Goal: Information Seeking & Learning: Learn about a topic

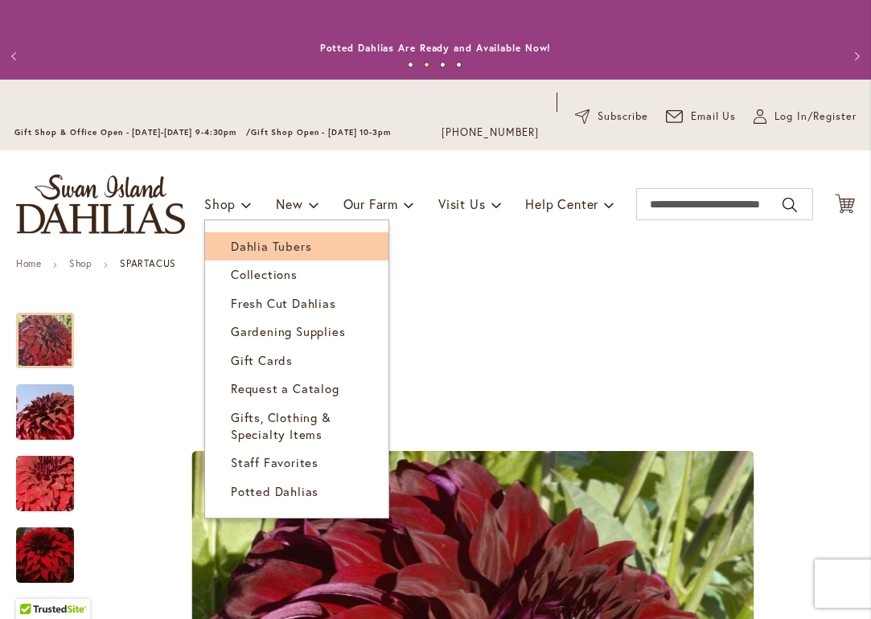
click at [250, 244] on span "Dahlia Tubers" at bounding box center [271, 246] width 80 height 16
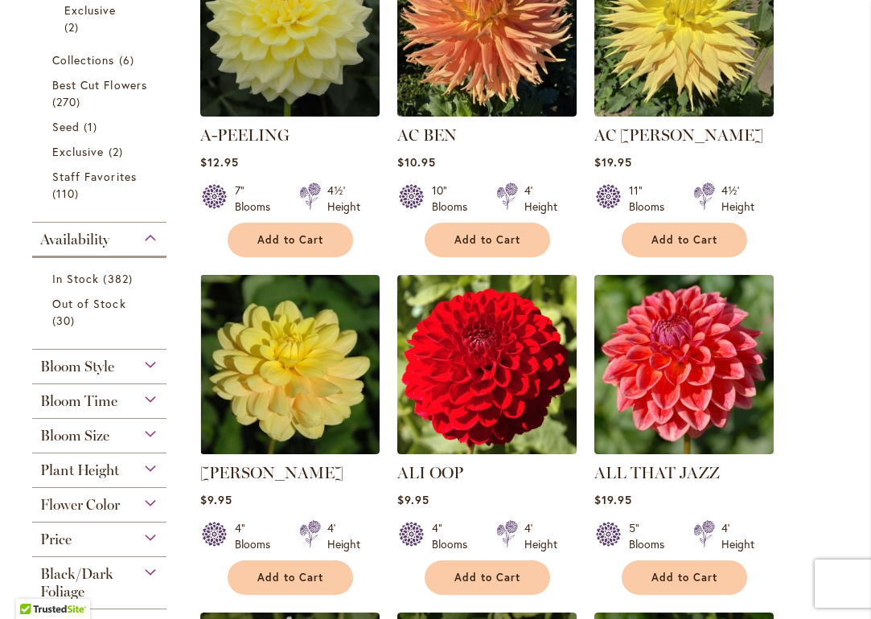
scroll to position [553, 0]
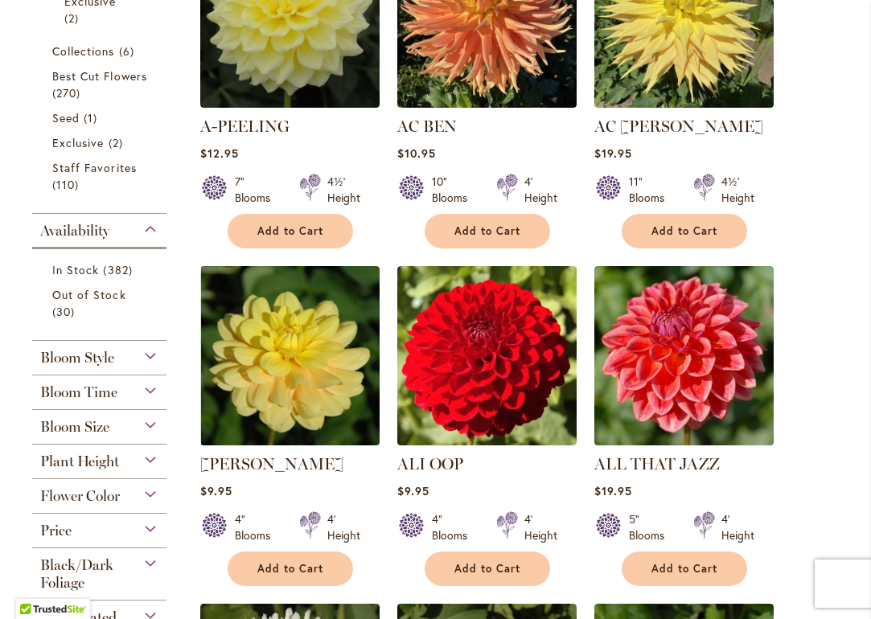
click at [149, 424] on div "Bloom Size" at bounding box center [99, 423] width 134 height 26
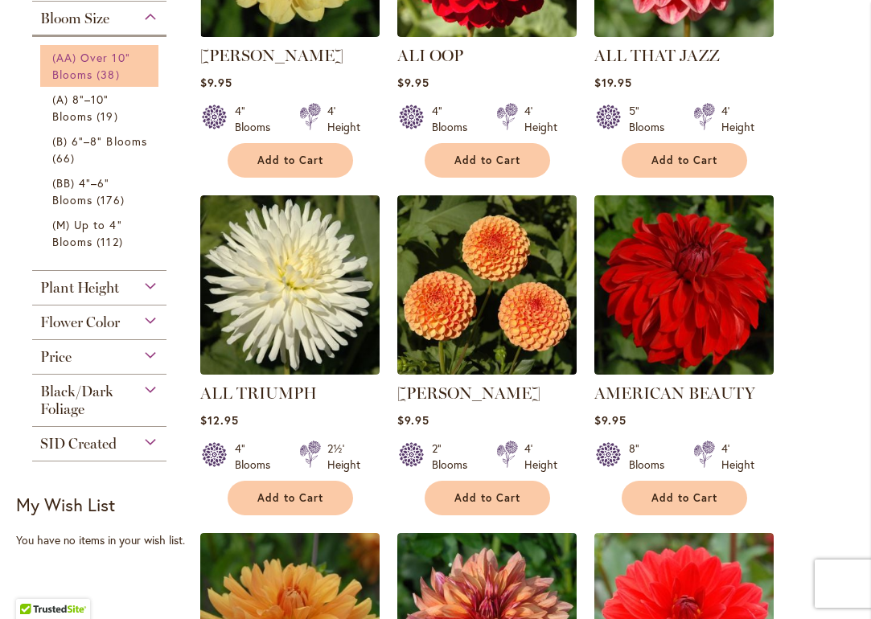
click at [97, 50] on span "(AA) Over 10" Blooms" at bounding box center [91, 66] width 78 height 32
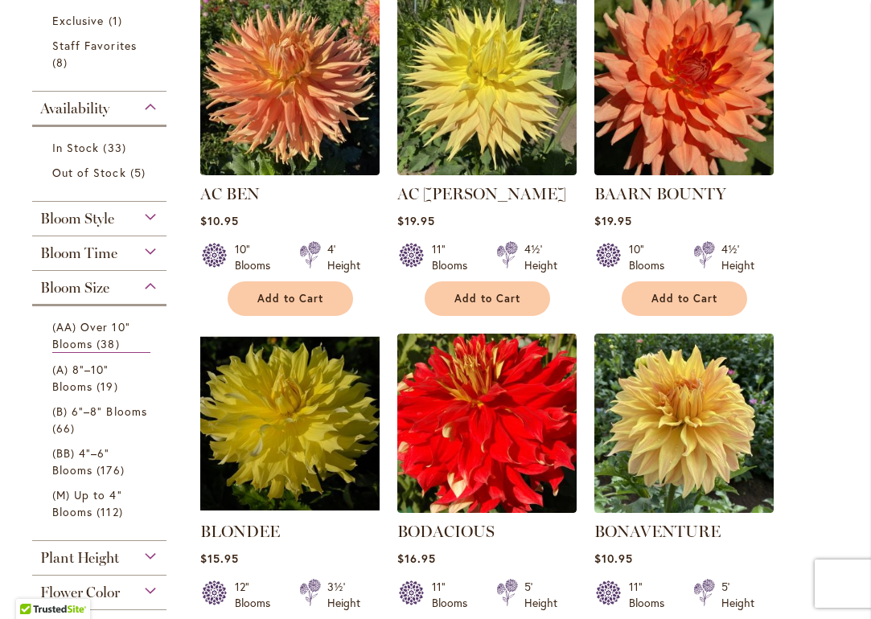
scroll to position [434, 0]
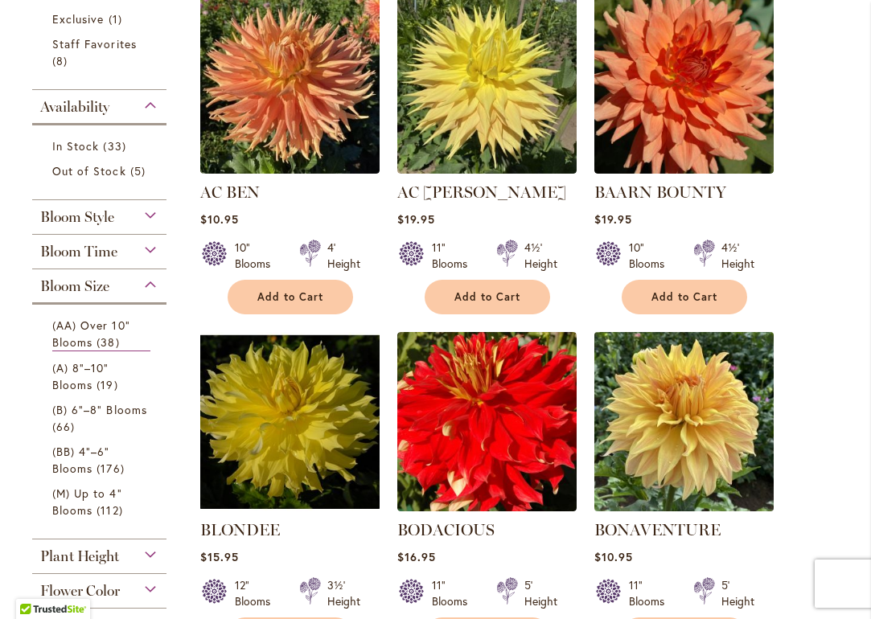
click at [672, 429] on img at bounding box center [684, 421] width 188 height 188
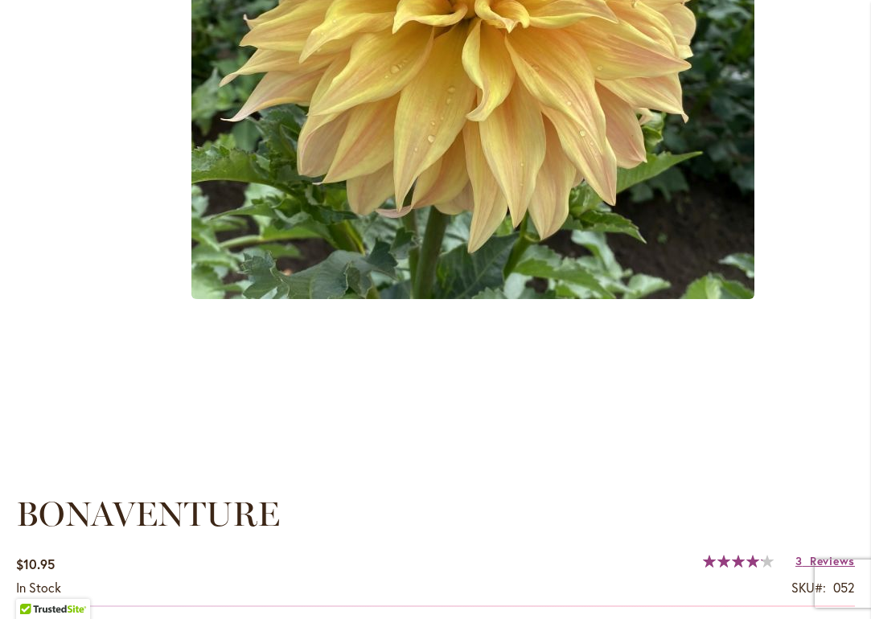
scroll to position [665, 0]
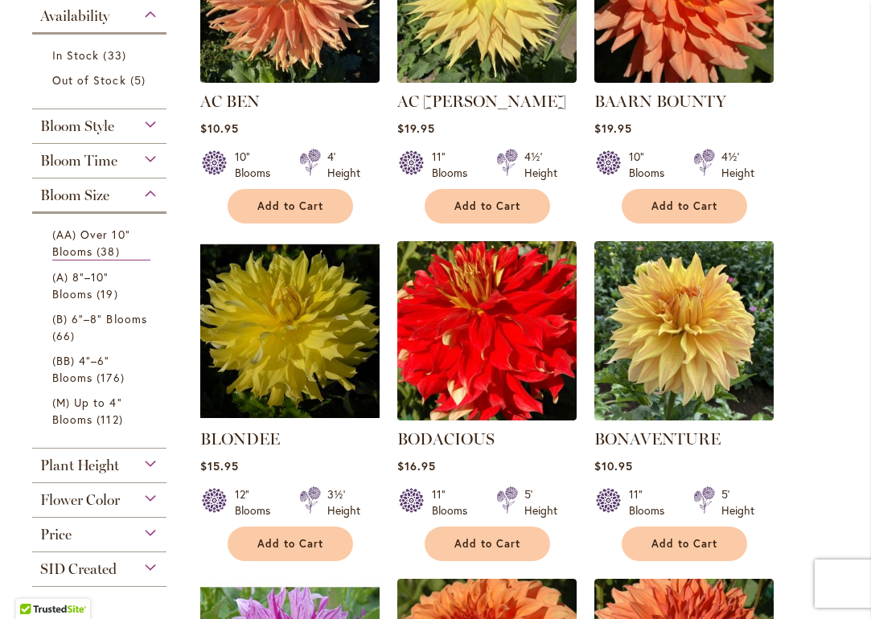
scroll to position [526, 0]
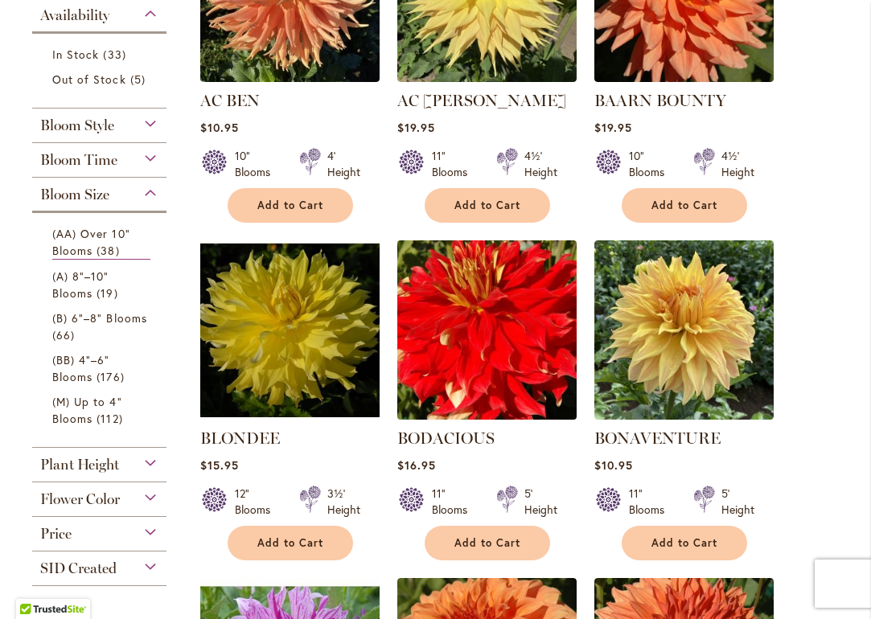
click at [493, 339] on img at bounding box center [486, 330] width 188 height 188
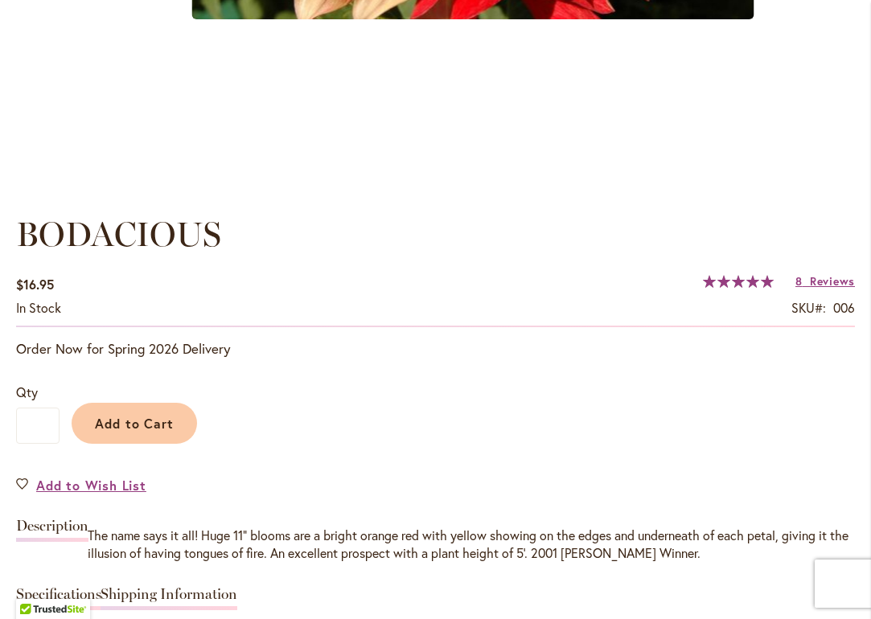
scroll to position [1054, 0]
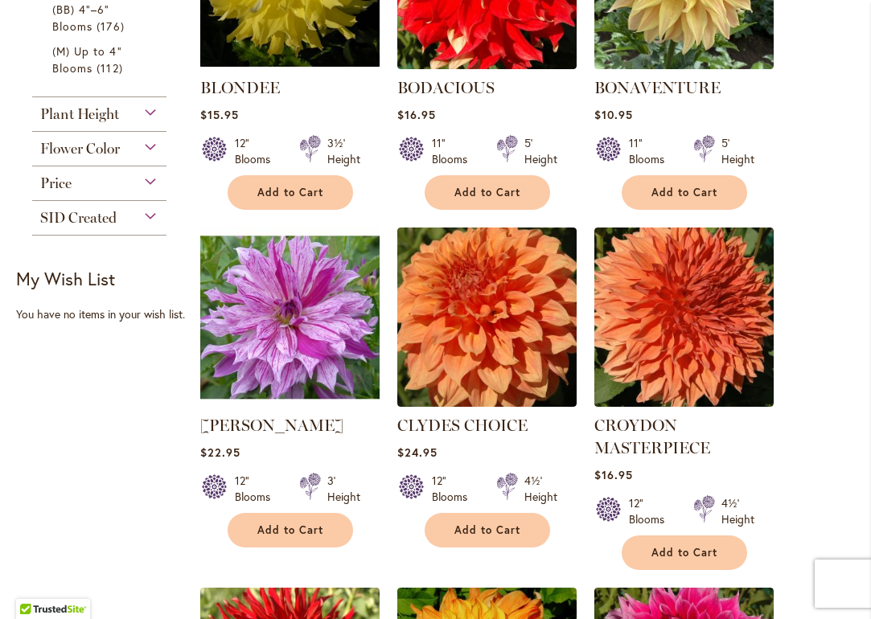
scroll to position [869, 0]
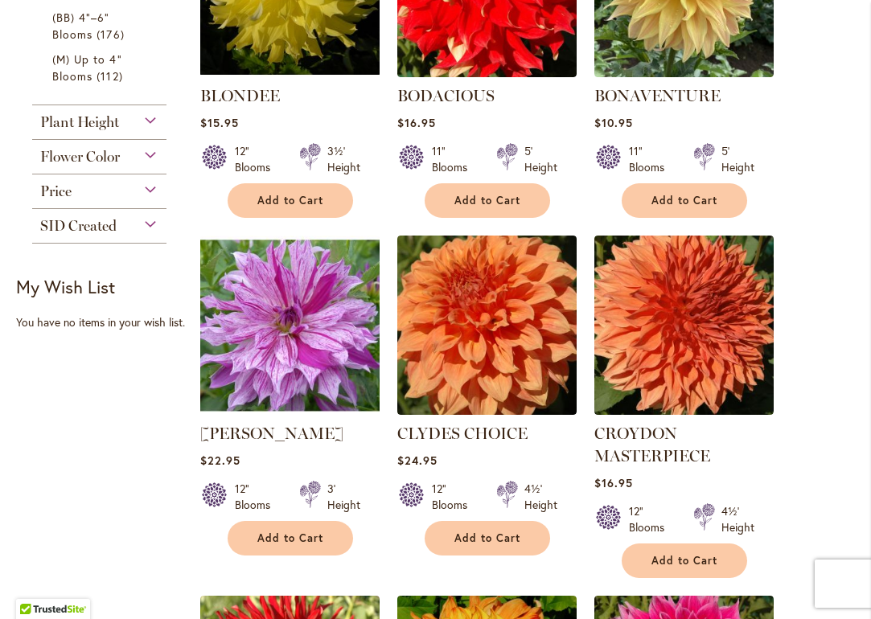
click at [314, 327] on img at bounding box center [289, 325] width 188 height 188
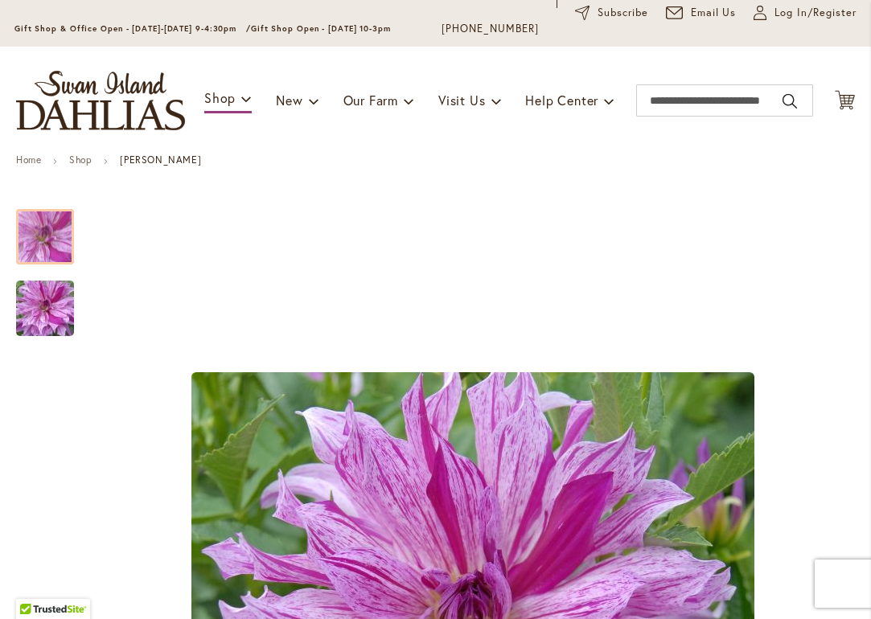
scroll to position [68, 0]
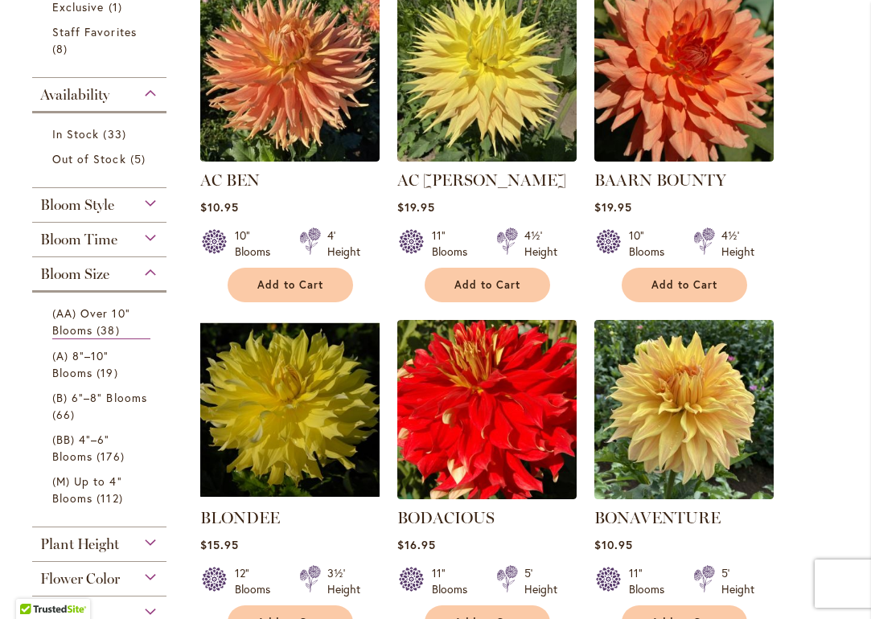
scroll to position [463, 0]
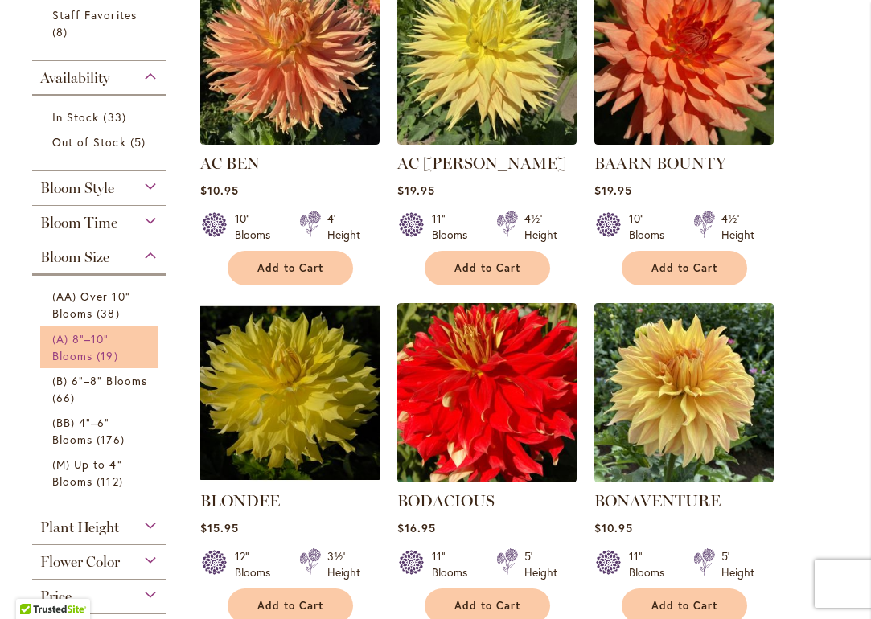
click at [97, 357] on span "(A) 8"–10" Blooms" at bounding box center [80, 347] width 57 height 32
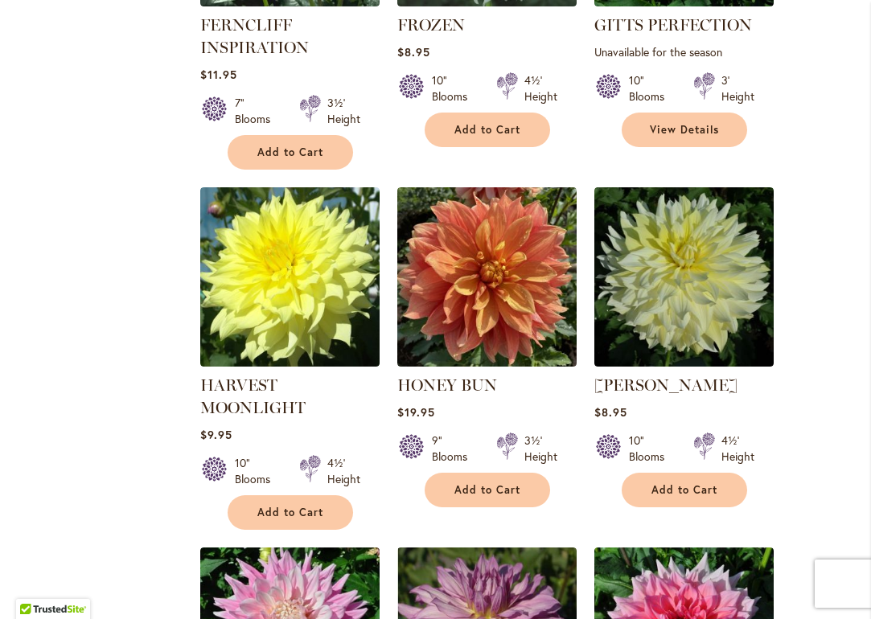
scroll to position [963, 0]
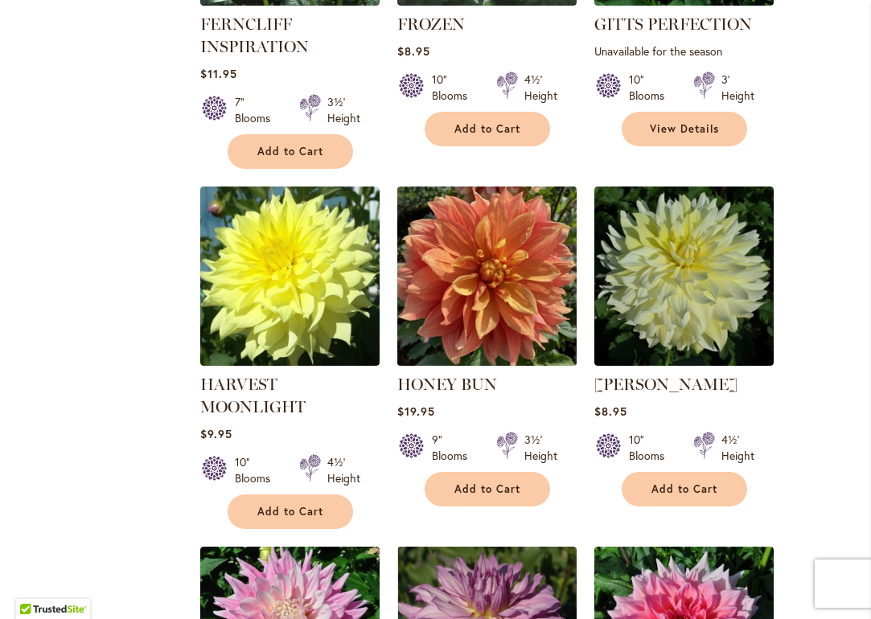
click at [475, 247] on img at bounding box center [486, 276] width 188 height 188
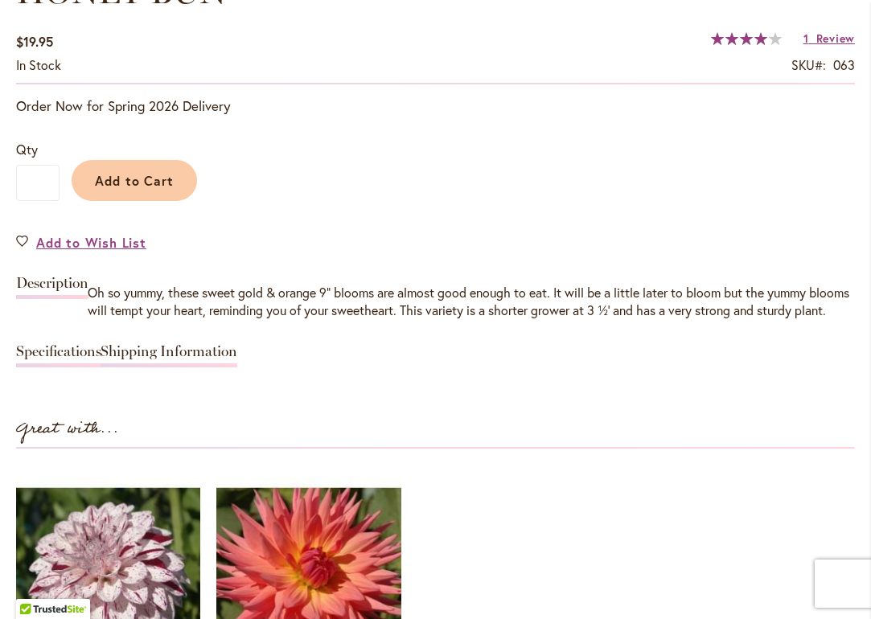
scroll to position [1249, 0]
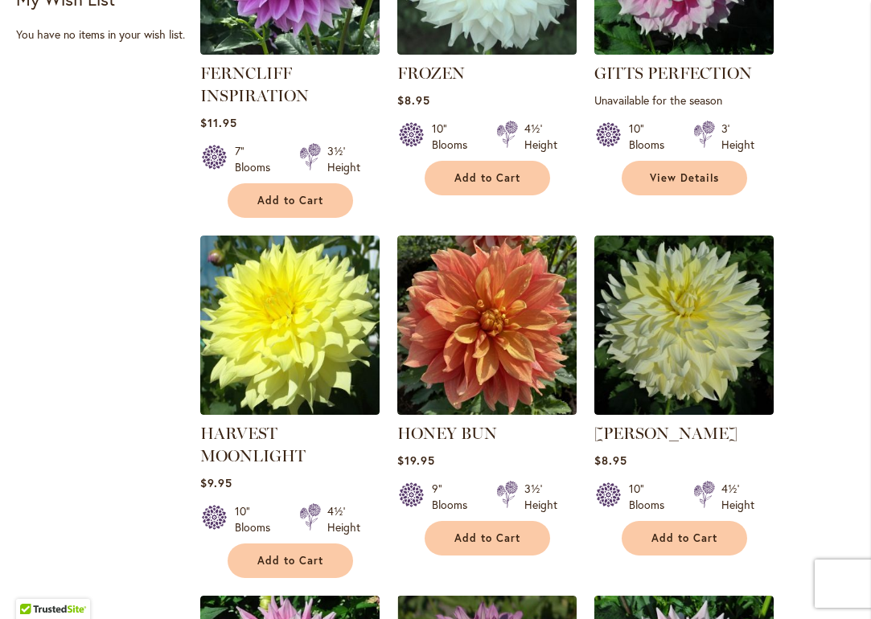
scroll to position [947, 0]
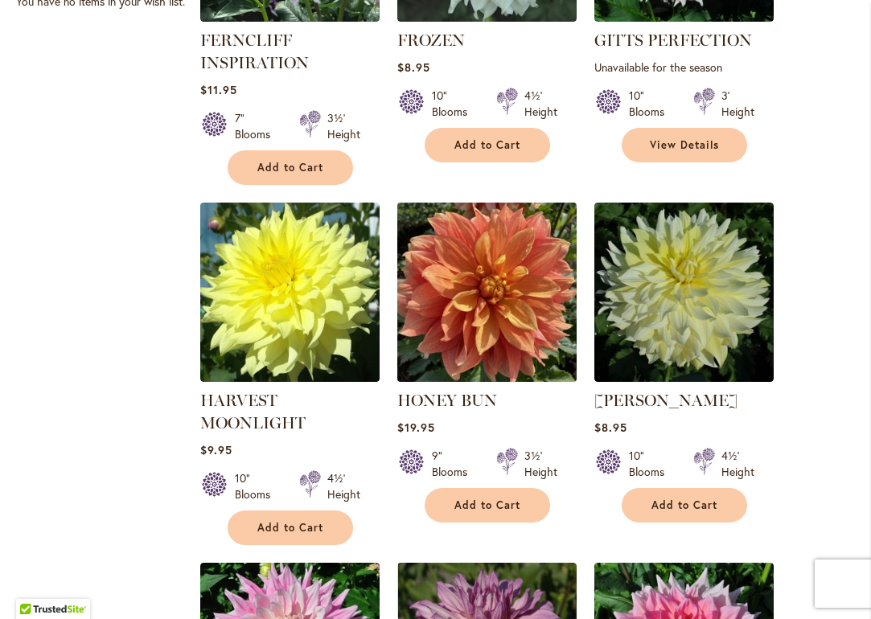
click at [466, 294] on img at bounding box center [486, 292] width 188 height 188
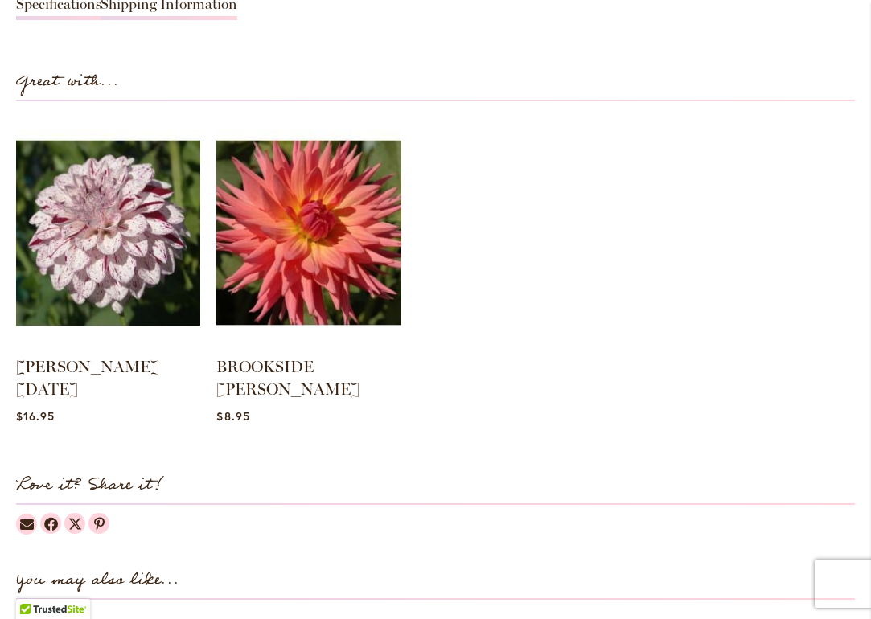
scroll to position [1591, 0]
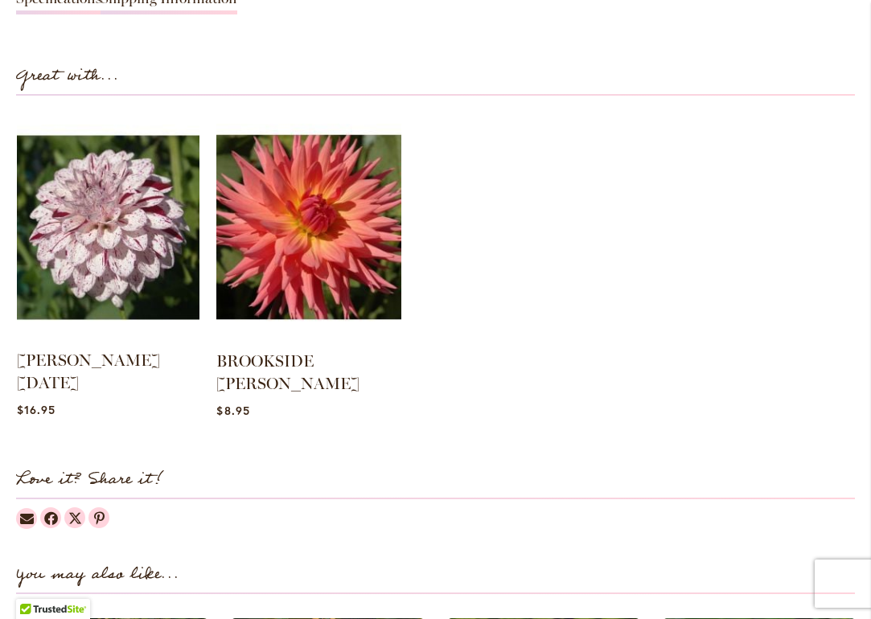
click at [142, 232] on img at bounding box center [108, 227] width 183 height 228
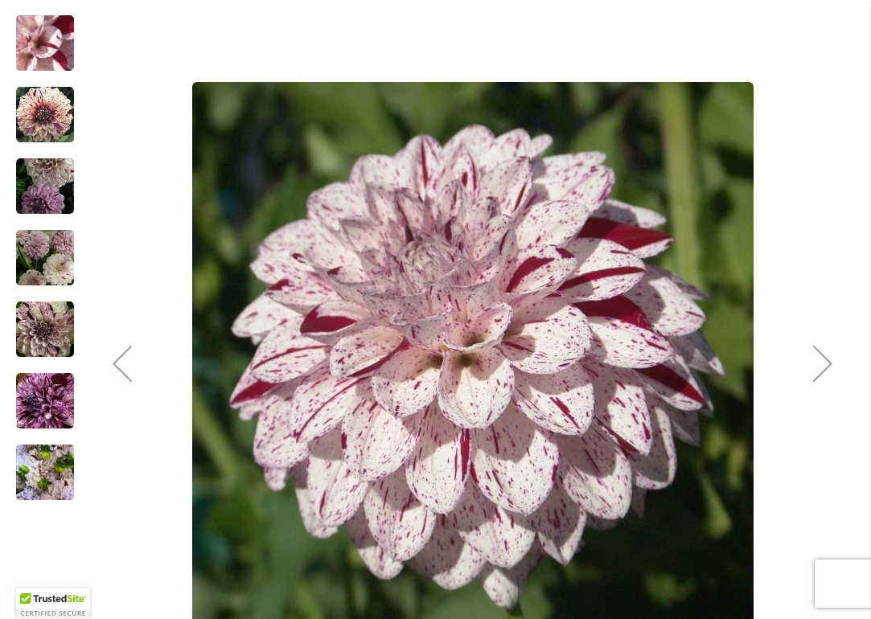
scroll to position [479, 0]
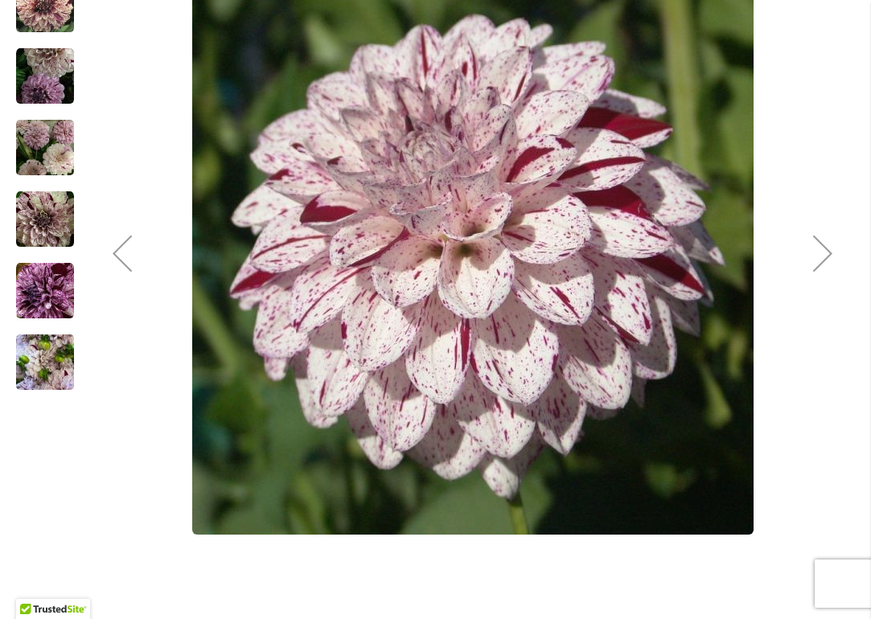
click at [35, 215] on img "HULIN'S CARNIVAL" at bounding box center [45, 220] width 58 height 58
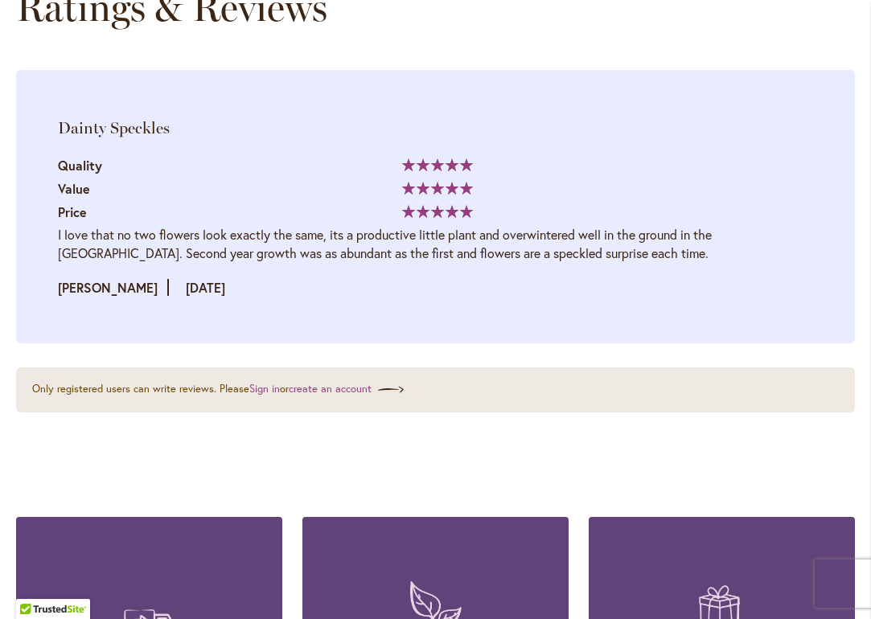
scroll to position [2616, 0]
